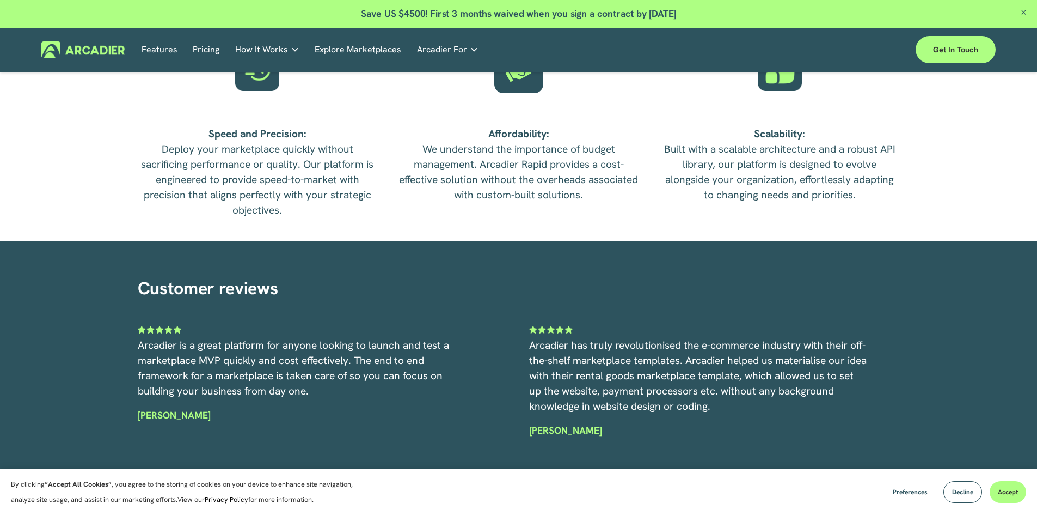
scroll to position [2472, 0]
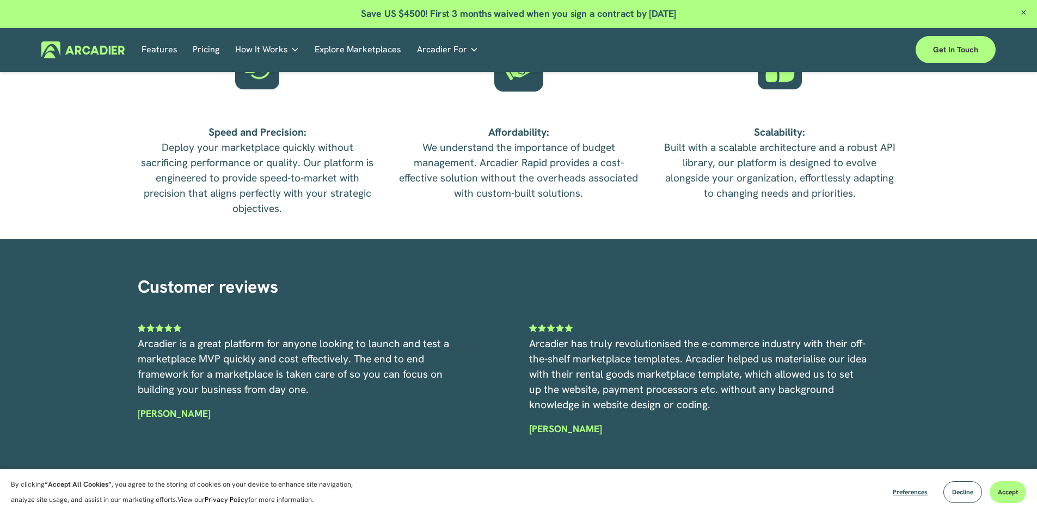
drag, startPoint x: 1007, startPoint y: 495, endPoint x: 854, endPoint y: 447, distance: 159.8
click at [1004, 495] on span "Accept" at bounding box center [1008, 491] width 20 height 9
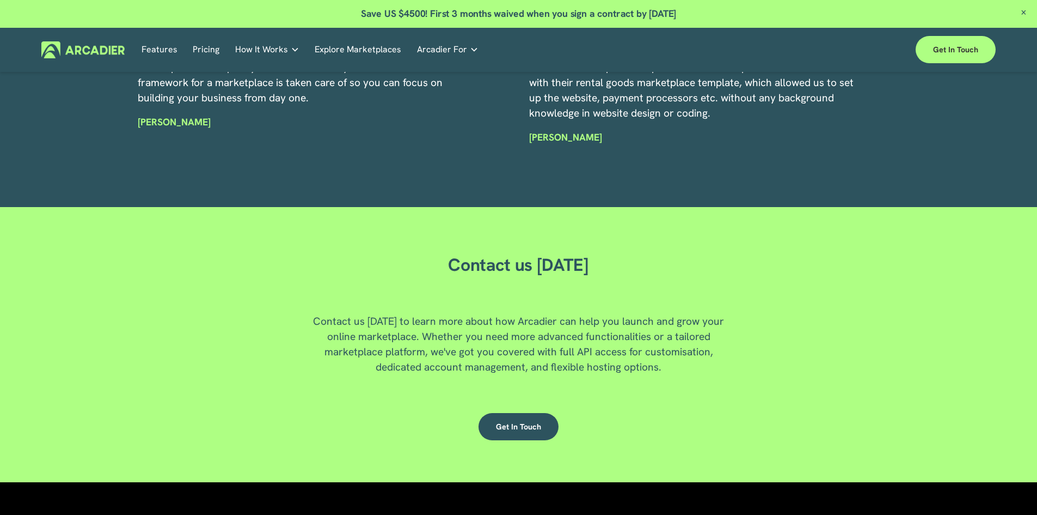
scroll to position [2972, 0]
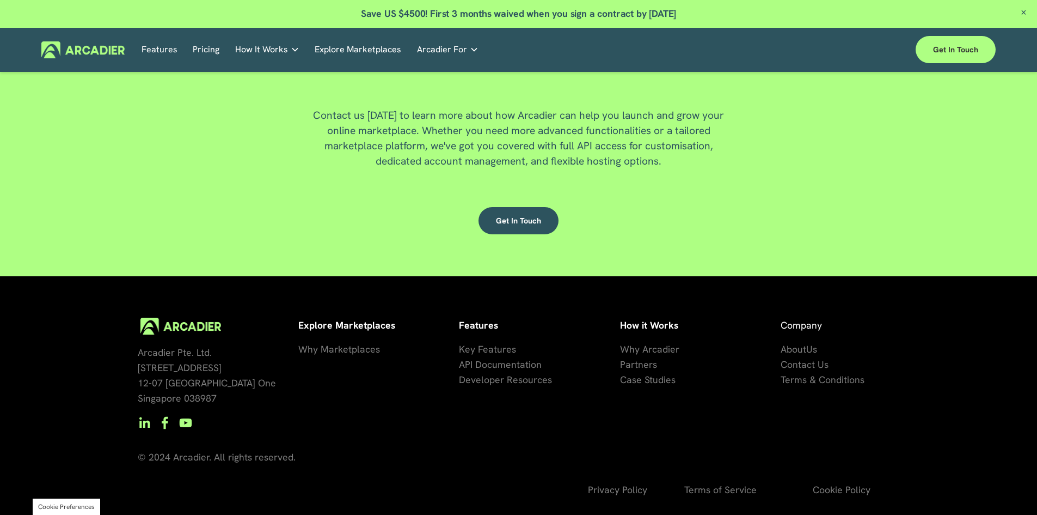
click at [635, 488] on span "Privacy Policy" at bounding box center [617, 489] width 59 height 13
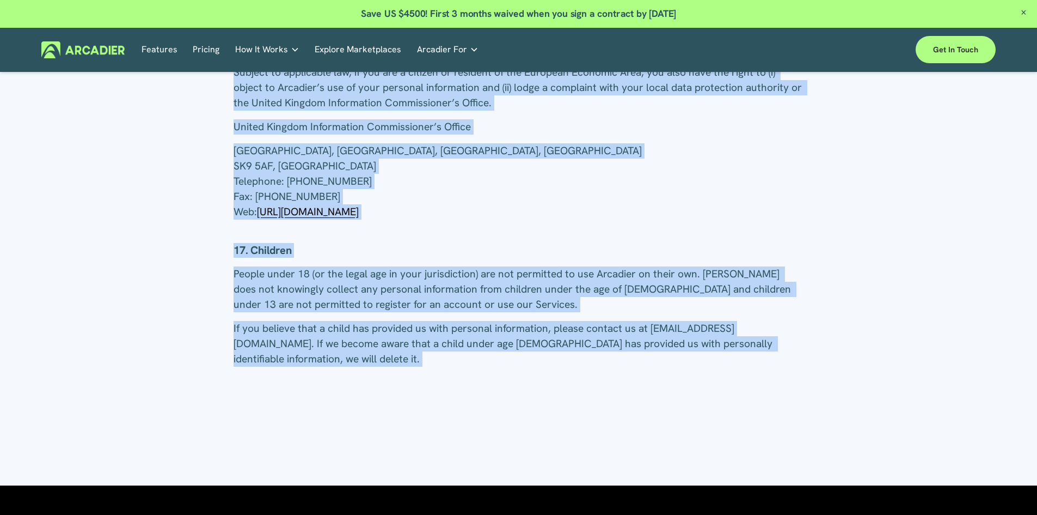
scroll to position [5118, 0]
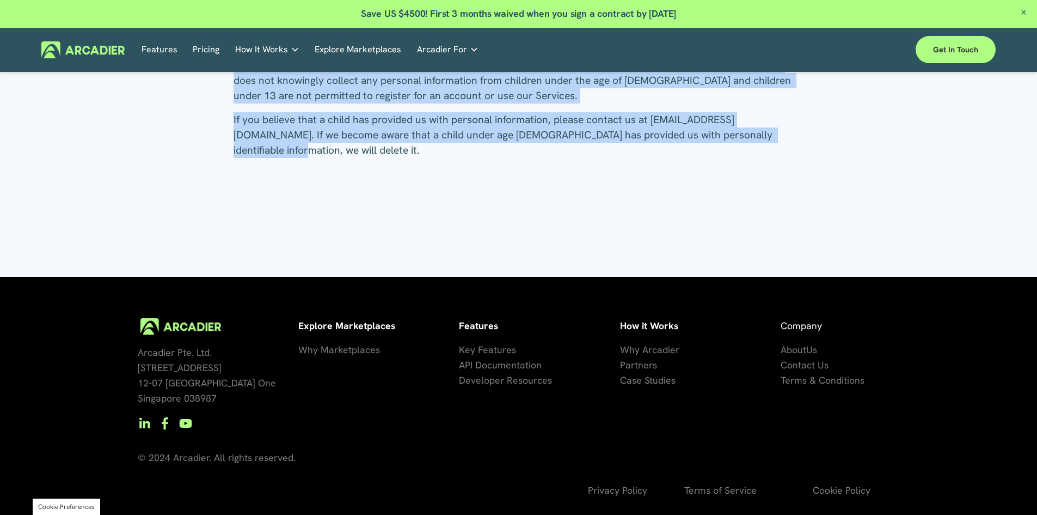
drag, startPoint x: 237, startPoint y: 157, endPoint x: 765, endPoint y: 133, distance: 528.7
copy div "Arcadier and Marketplace Owner Policies 1. Introduction Arcadier recognizes the…"
